Goal: Task Accomplishment & Management: Manage account settings

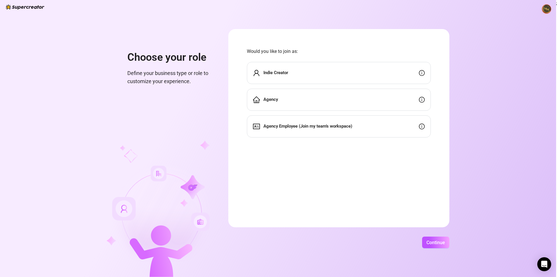
click at [552, 2] on div "Choose your role Define your business type or role to customize your experience…" at bounding box center [278, 138] width 556 height 277
click at [544, 9] on img at bounding box center [546, 9] width 9 height 9
click at [531, 31] on span "Log out" at bounding box center [514, 32] width 64 height 6
click at [551, 10] on img at bounding box center [546, 9] width 9 height 9
click at [518, 33] on span "Log out" at bounding box center [514, 32] width 64 height 6
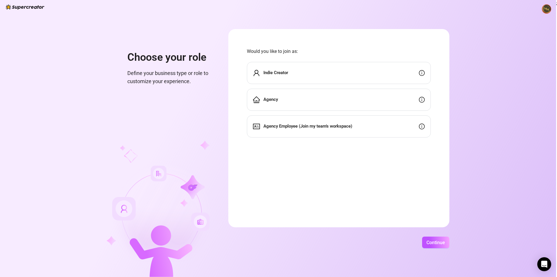
click at [33, 6] on img at bounding box center [25, 6] width 39 height 5
